Goal: Task Accomplishment & Management: Complete application form

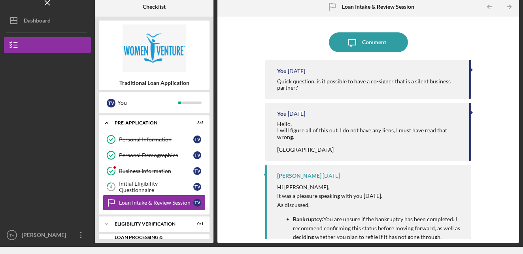
scroll to position [42, 0]
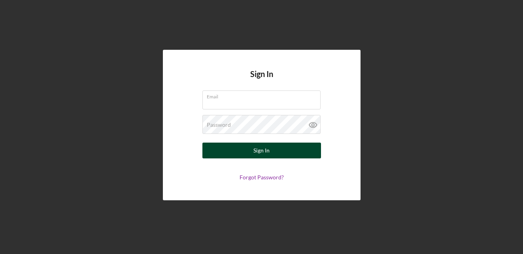
type input "[EMAIL_ADDRESS][DOMAIN_NAME]"
click at [258, 152] on div "Sign In" at bounding box center [261, 151] width 16 height 16
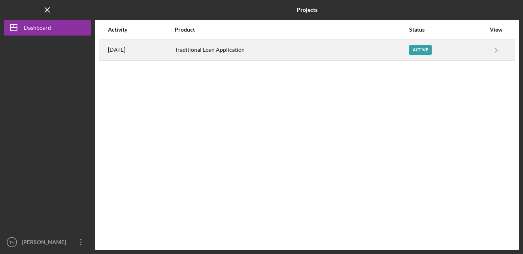
click at [423, 52] on div "Active" at bounding box center [420, 50] width 23 height 10
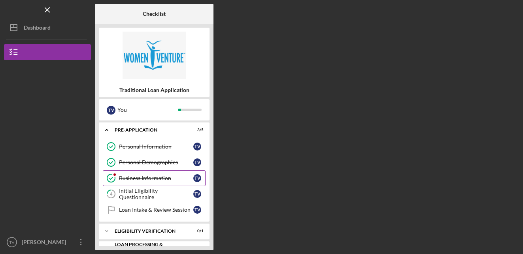
click at [147, 176] on div "Business Information" at bounding box center [156, 178] width 74 height 6
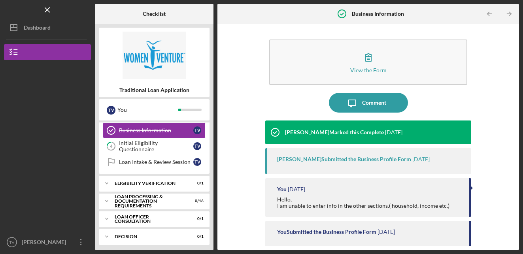
scroll to position [51, 0]
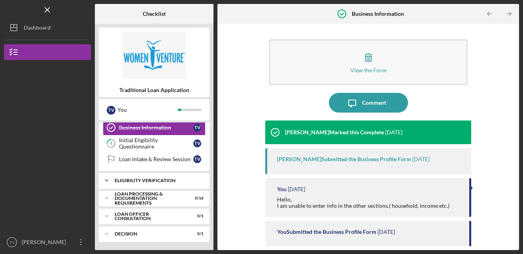
click at [164, 178] on div "Icon/Expander Eligibility Verification 0 / 1" at bounding box center [154, 181] width 111 height 16
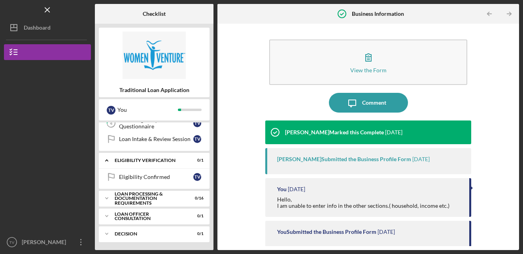
scroll to position [71, 0]
click at [165, 178] on div "Eligibility Confirmed" at bounding box center [156, 177] width 74 height 6
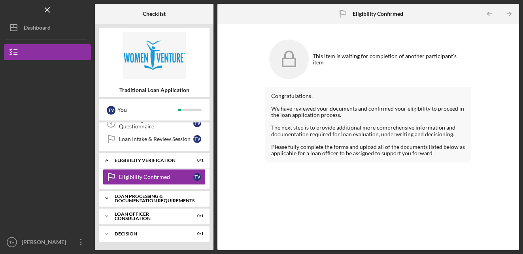
click at [167, 193] on div "Icon/Expander Loan Processing & Documentation Requirements 0 / 16" at bounding box center [154, 199] width 111 height 16
click at [166, 196] on div "Loan Processing & Documentation Requirements" at bounding box center [157, 198] width 85 height 9
click at [164, 199] on div "Loan Processing & Documentation Requirements" at bounding box center [157, 198] width 85 height 9
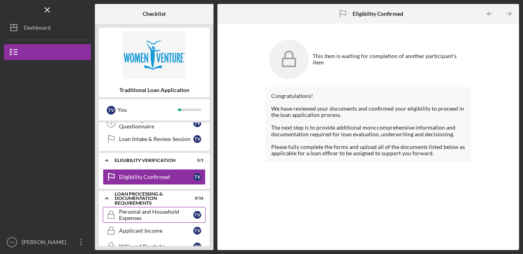
click at [154, 218] on div "Personal and Household Expenses" at bounding box center [156, 215] width 74 height 13
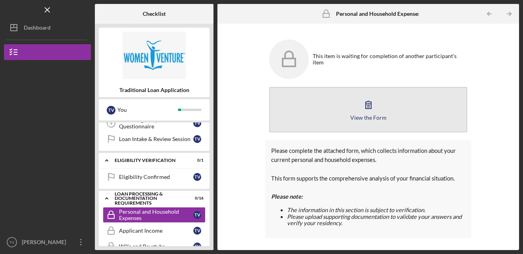
click at [364, 108] on icon "button" at bounding box center [369, 105] width 20 height 20
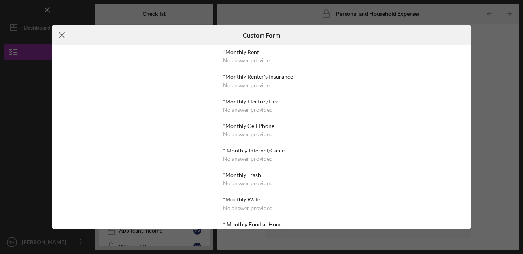
click at [62, 34] on icon "Icon/Menu Close" at bounding box center [62, 35] width 20 height 20
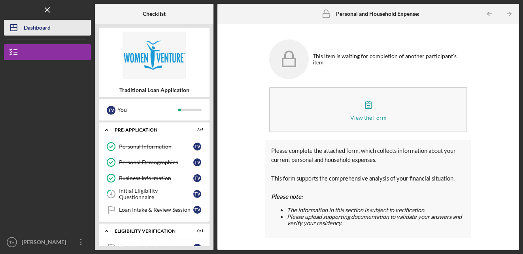
click at [41, 27] on div "Dashboard" at bounding box center [37, 29] width 27 height 18
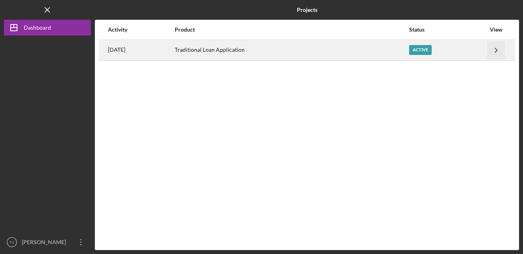
click at [497, 49] on icon "Icon/Navigate" at bounding box center [496, 50] width 18 height 18
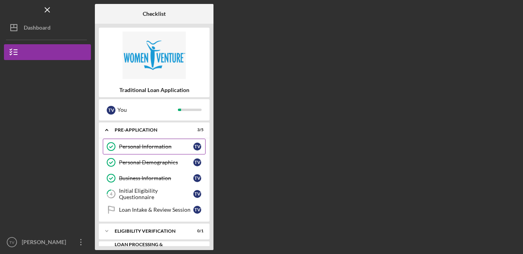
scroll to position [51, 0]
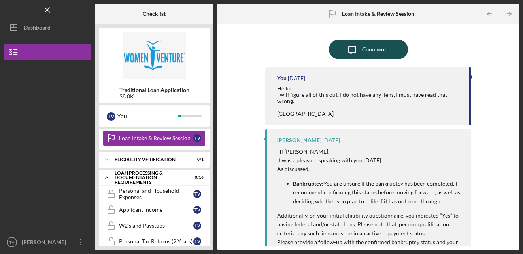
click at [367, 51] on div "Comment" at bounding box center [374, 50] width 24 height 20
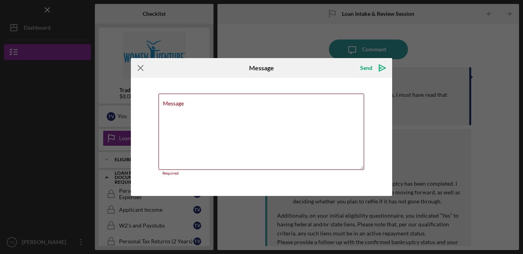
click at [139, 69] on g at bounding box center [140, 67] width 5 height 5
